Goal: Task Accomplishment & Management: Use online tool/utility

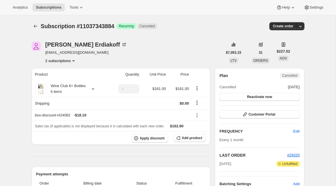
scroll to position [182, 0]
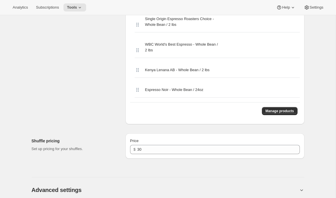
scroll to position [1273, 0]
click at [280, 115] on button "Manage products" at bounding box center [279, 111] width 35 height 8
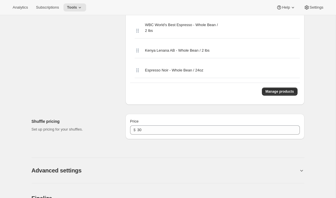
scroll to position [1317, 0]
click at [276, 95] on span "Manage products" at bounding box center [280, 92] width 28 height 5
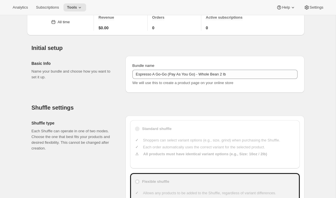
scroll to position [0, 0]
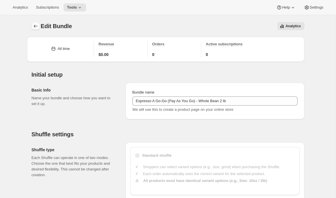
click at [34, 24] on icon "Bundles" at bounding box center [36, 26] width 6 height 6
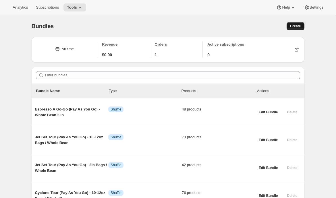
click at [298, 25] on span "Create" at bounding box center [295, 26] width 11 height 5
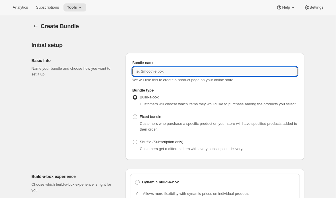
click at [216, 71] on input "Bundle name" at bounding box center [214, 71] width 165 height 9
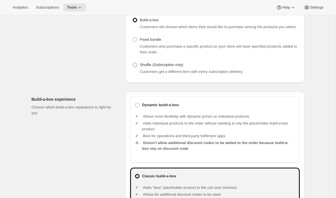
type input "test 2"
click at [158, 68] on span "Shuffle (Subscription only)" at bounding box center [162, 65] width 44 height 6
click at [133, 63] on input "Shuffle (Subscription only)" at bounding box center [133, 63] width 0 height 0
radio input "true"
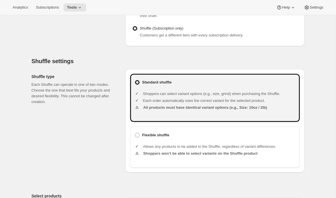
scroll to position [123, 0]
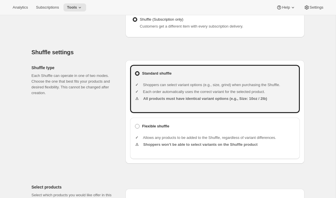
click at [160, 113] on div "Standard shuffle Shoppers can select variant options (e.g., size, grind) when p…" at bounding box center [215, 89] width 170 height 48
click at [157, 129] on b "Flexible shuffle" at bounding box center [155, 127] width 27 height 6
click at [135, 124] on input "Flexible shuffle" at bounding box center [135, 124] width 0 height 0
radio input "true"
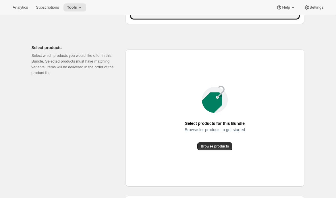
scroll to position [297, 0]
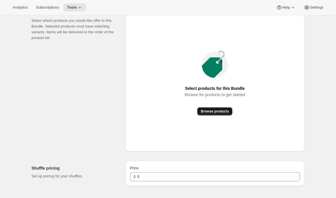
click at [202, 114] on span "Browse products" at bounding box center [215, 111] width 28 height 5
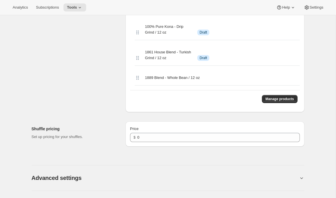
scroll to position [500, 0]
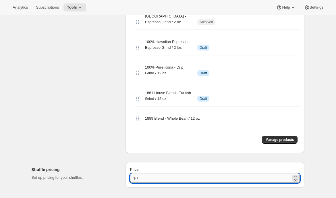
click at [188, 174] on input "0" at bounding box center [214, 178] width 154 height 9
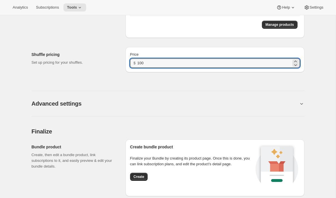
scroll to position [636, 0]
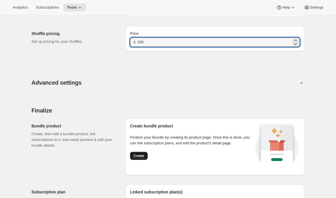
type input "100"
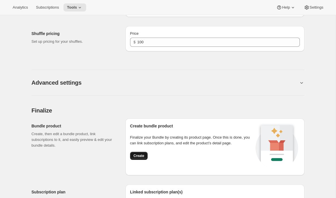
click at [141, 152] on button "Create" at bounding box center [139, 156] width 18 height 8
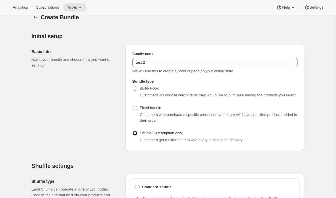
scroll to position [0, 0]
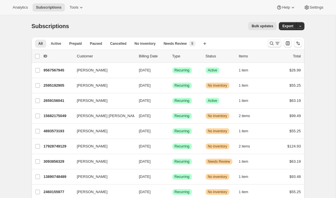
click at [273, 43] on icon "Search and filter results" at bounding box center [272, 44] width 4 height 4
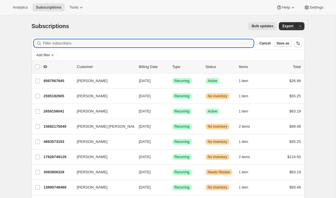
paste input "Martha Benedict"
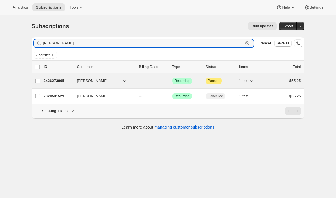
type input "Martha Benedict"
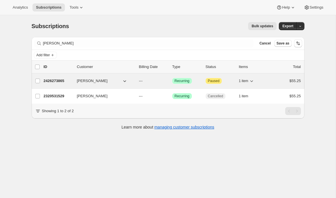
click at [54, 80] on p "2426273865" at bounding box center [58, 81] width 29 height 6
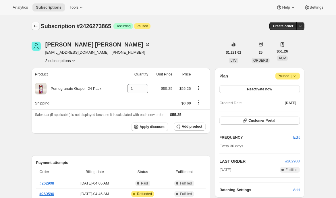
click at [35, 26] on icon "Subscriptions" at bounding box center [36, 26] width 6 height 6
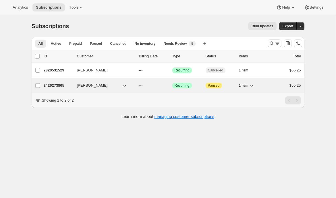
click at [59, 86] on p "2426273865" at bounding box center [58, 86] width 29 height 6
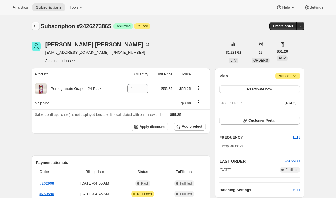
click at [34, 24] on icon "Subscriptions" at bounding box center [36, 26] width 6 height 6
